Goal: Check status

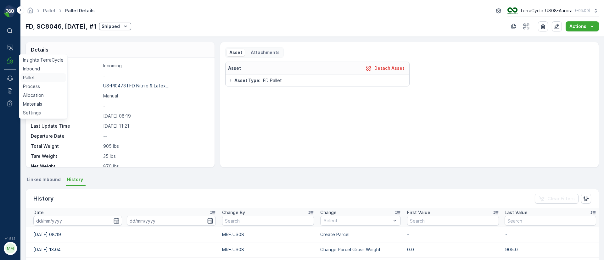
click at [27, 79] on p "Pallet" at bounding box center [29, 78] width 12 height 6
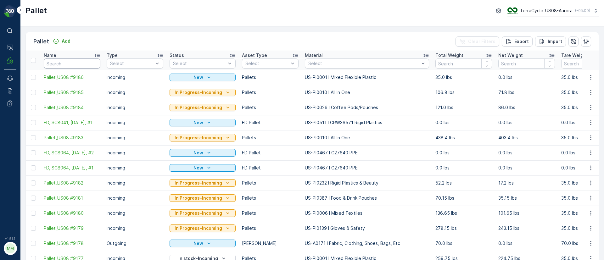
click at [84, 62] on input "text" at bounding box center [72, 63] width 57 height 10
click at [326, 80] on p "US-PI0010 I All In One" at bounding box center [338, 78] width 47 height 6
click at [195, 99] on td "In Progress-Incoming" at bounding box center [202, 92] width 72 height 15
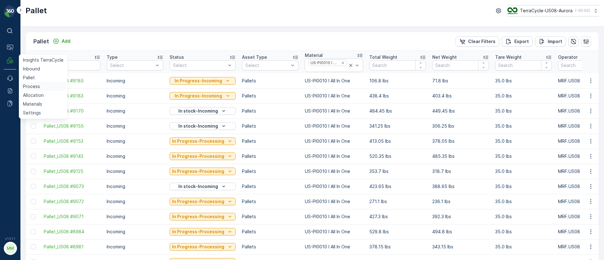
click at [34, 85] on p "Process" at bounding box center [31, 86] width 17 height 6
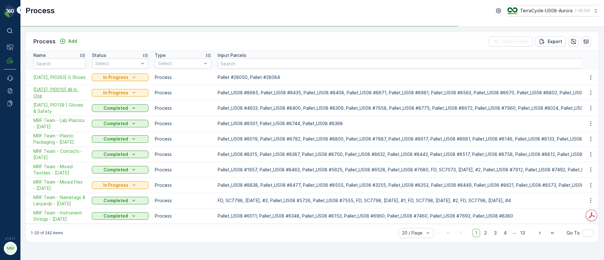
click at [55, 92] on span "[DATE], PI0010| All In One" at bounding box center [59, 92] width 52 height 13
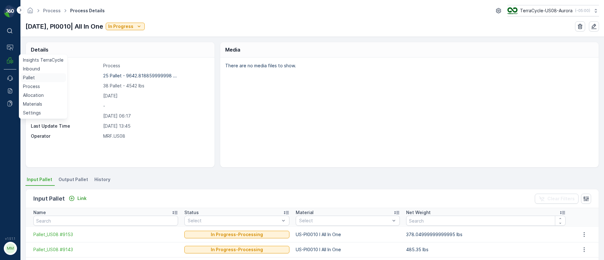
click at [34, 75] on p "Pallet" at bounding box center [29, 78] width 12 height 6
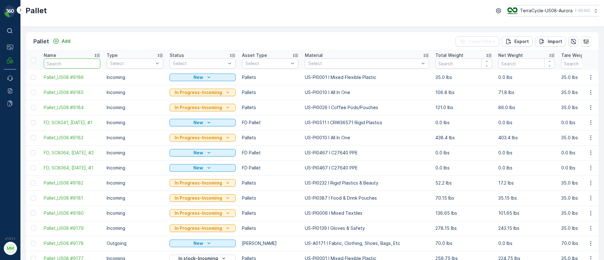
click at [71, 63] on input "text" at bounding box center [72, 63] width 57 height 10
click at [326, 67] on div "Select" at bounding box center [367, 63] width 124 height 10
click at [327, 64] on div at bounding box center [364, 63] width 112 height 5
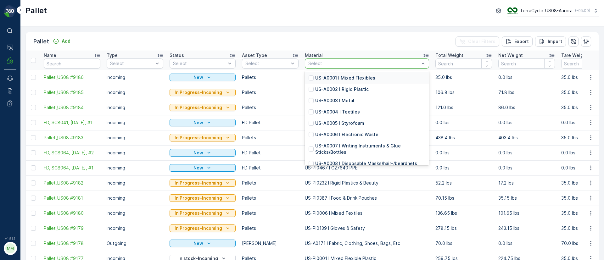
click at [325, 63] on div at bounding box center [364, 63] width 112 height 5
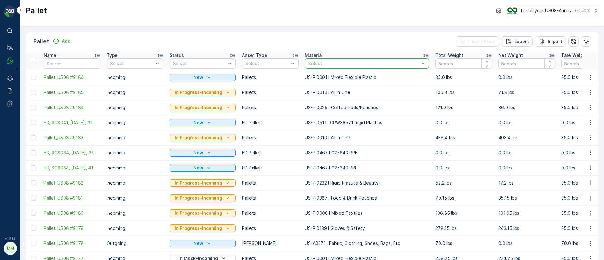
click at [325, 63] on div at bounding box center [364, 63] width 112 height 5
click at [354, 79] on p "US-PI0010 I All In One" at bounding box center [338, 78] width 47 height 6
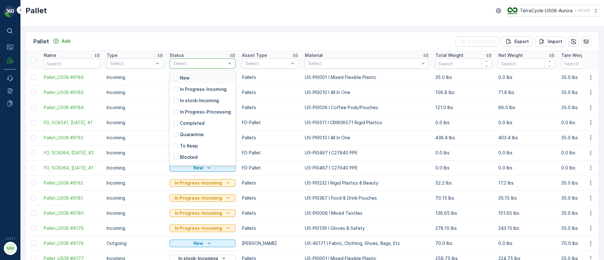
click at [203, 99] on p "In stock-Incoming" at bounding box center [199, 100] width 39 height 6
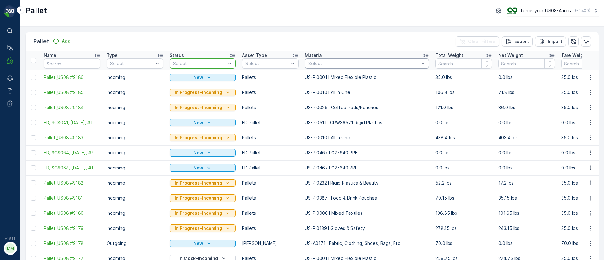
click at [305, 64] on div "Select" at bounding box center [367, 63] width 124 height 10
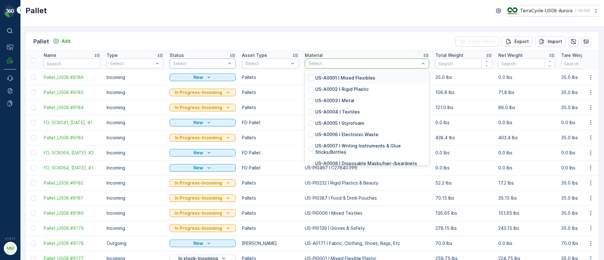
click at [331, 63] on div at bounding box center [364, 63] width 112 height 5
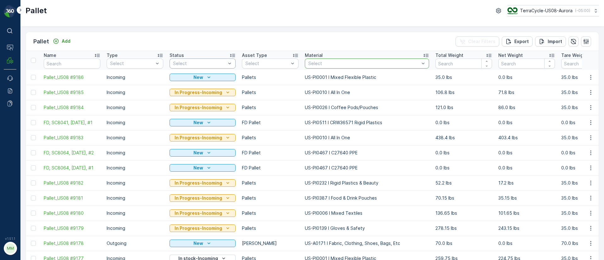
click at [335, 64] on div at bounding box center [364, 63] width 112 height 5
click at [330, 77] on p "US-PI0010 I All In One" at bounding box center [338, 78] width 47 height 6
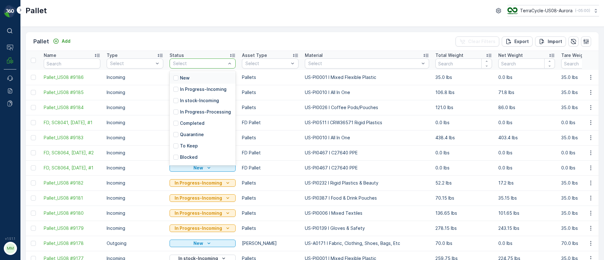
click at [214, 59] on div "Select" at bounding box center [202, 63] width 66 height 10
click at [198, 99] on p "In stock-Incoming" at bounding box center [199, 100] width 39 height 6
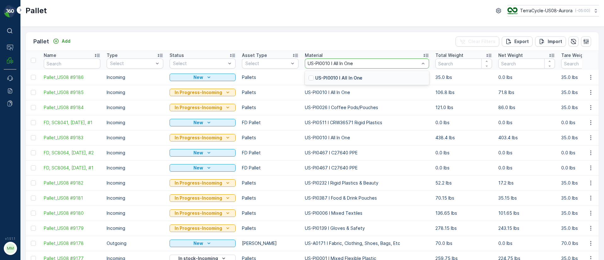
click at [321, 76] on p "US-PI0010 I All In One" at bounding box center [338, 78] width 47 height 6
click at [331, 65] on div at bounding box center [364, 63] width 112 height 5
